Goal: Information Seeking & Learning: Learn about a topic

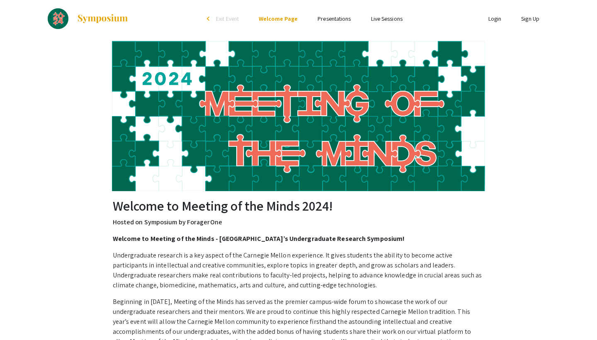
click at [328, 20] on link "Presentations" at bounding box center [334, 18] width 33 height 7
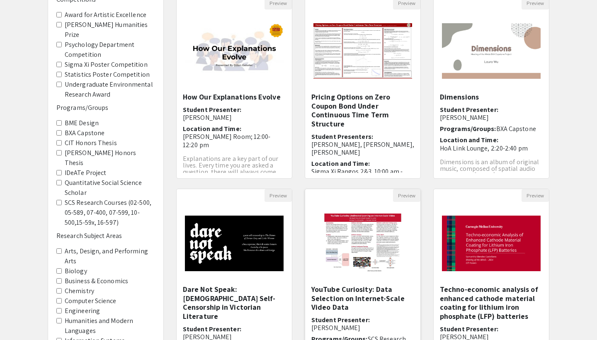
scroll to position [93, 0]
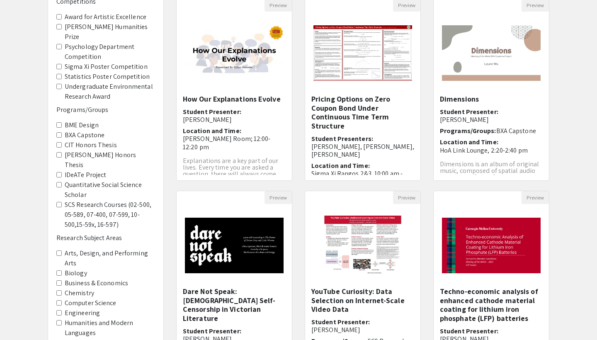
click at [59, 280] on Economics "Business & Economics" at bounding box center [58, 282] width 5 height 5
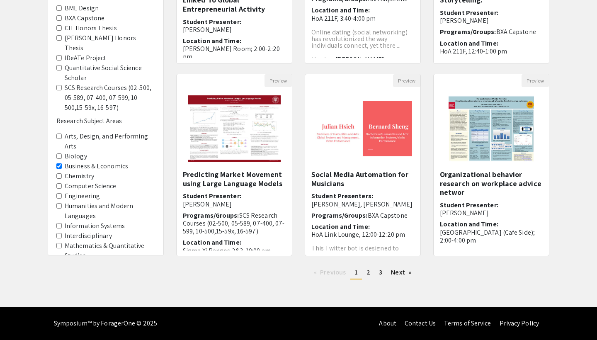
scroll to position [210, 0]
click at [371, 273] on link "page 2" at bounding box center [369, 272] width 12 height 12
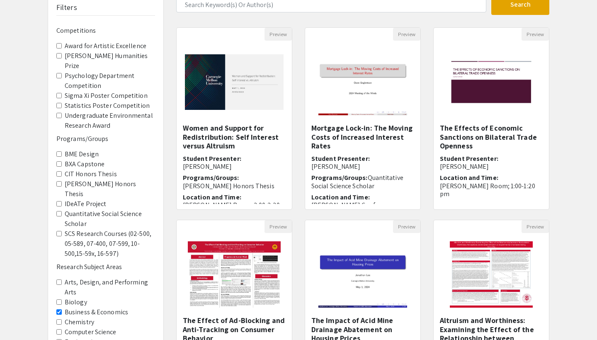
scroll to position [151, 0]
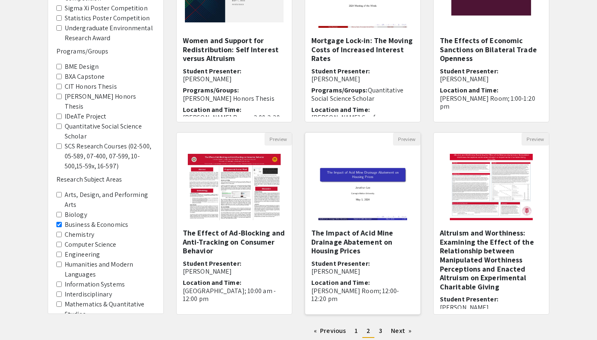
click at [353, 206] on img at bounding box center [362, 187] width 105 height 83
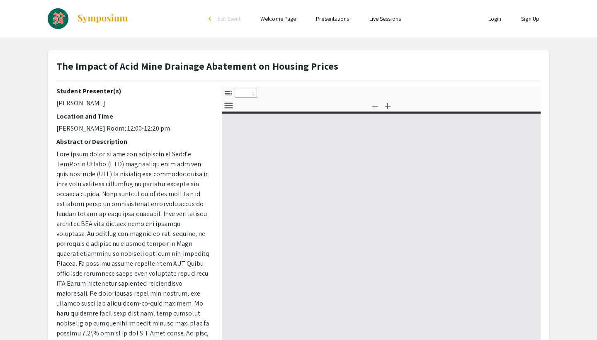
select select "custom"
type input "0"
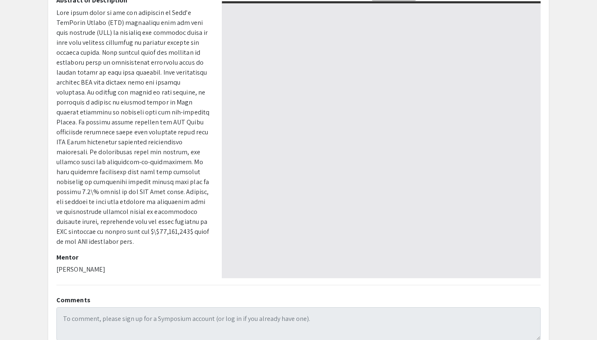
scroll to position [139, 0]
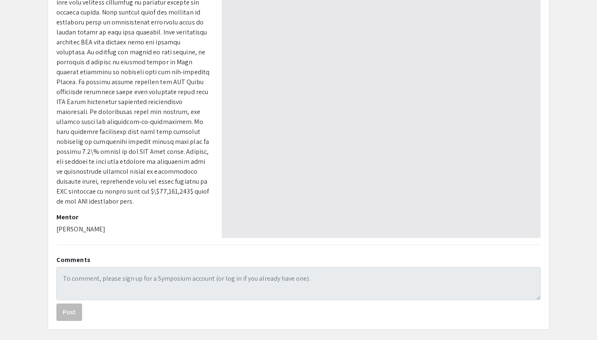
select select "auto"
type input "1"
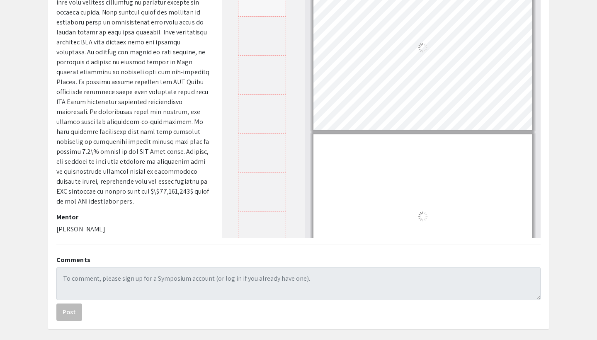
select select "auto"
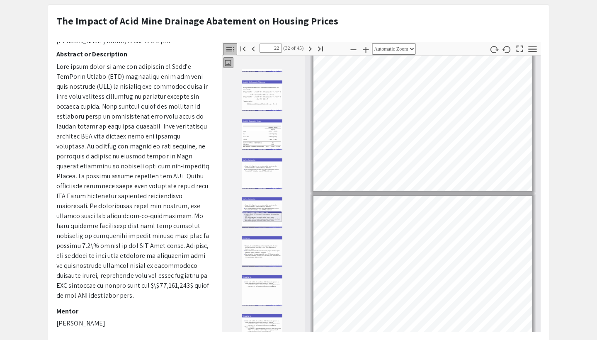
scroll to position [0, 0]
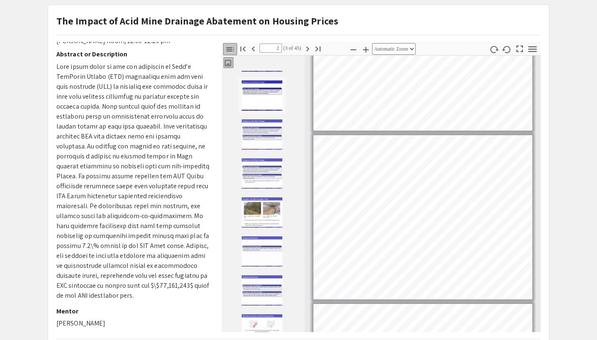
type input "1"
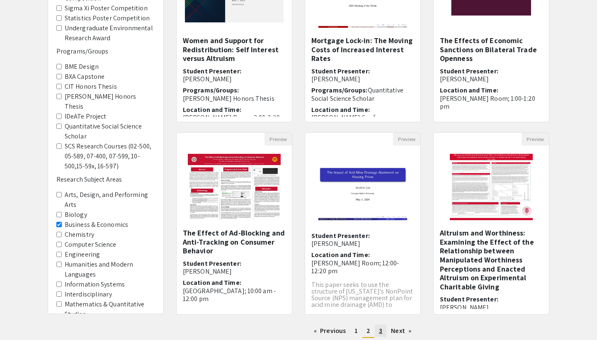
click at [379, 331] on span "3" at bounding box center [380, 331] width 3 height 9
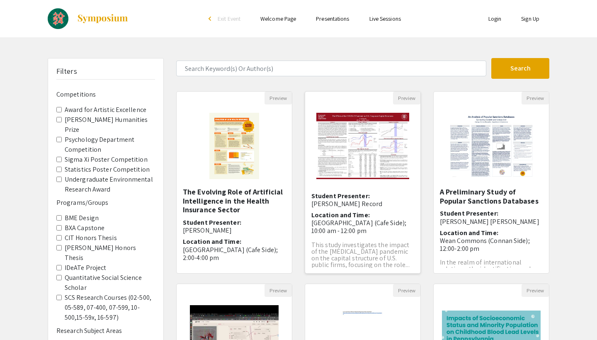
click at [334, 219] on p "[GEOGRAPHIC_DATA] (Cafe Side); 10:00 am - 12:00 pm" at bounding box center [363, 227] width 103 height 16
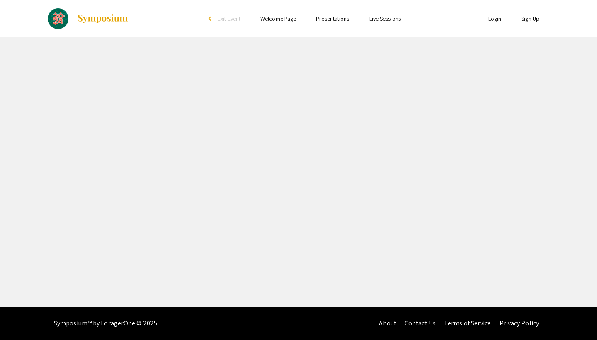
select select "custom"
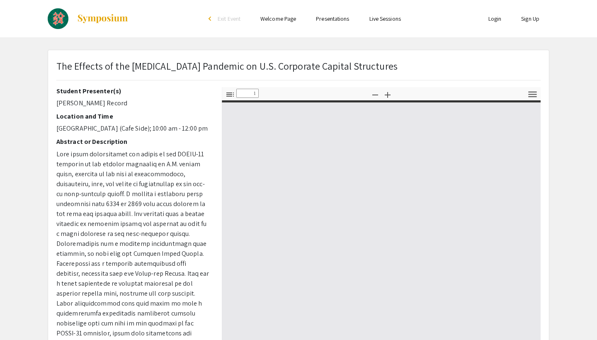
type input "0"
select select "custom"
type input "1"
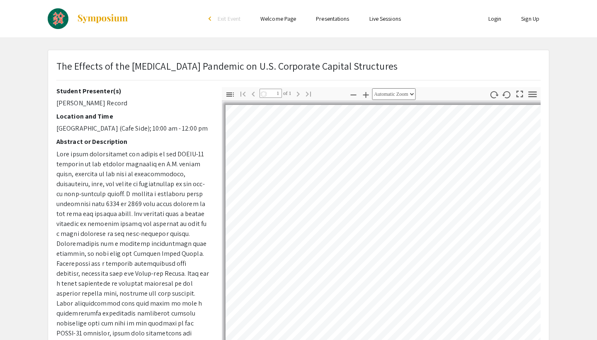
select select "auto"
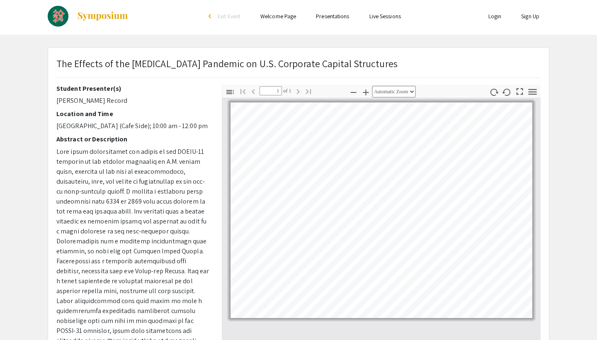
scroll to position [2, 0]
